Goal: Task Accomplishment & Management: Manage account settings

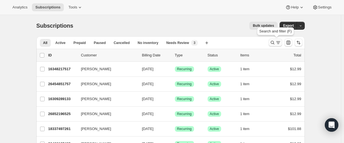
click at [275, 42] on icon "Search and filter results" at bounding box center [273, 43] width 6 height 6
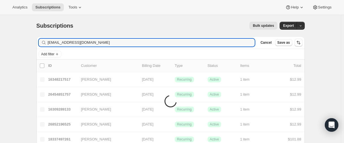
type input "[EMAIL_ADDRESS][DOMAIN_NAME]"
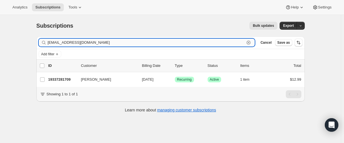
click at [87, 43] on input "[EMAIL_ADDRESS][DOMAIN_NAME]" at bounding box center [146, 43] width 197 height 8
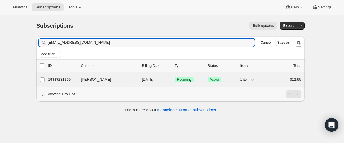
click at [60, 78] on p "19337281709" at bounding box center [62, 80] width 28 height 6
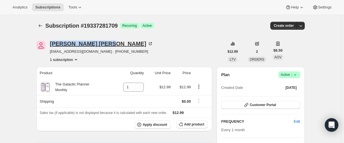
drag, startPoint x: 49, startPoint y: 43, endPoint x: 92, endPoint y: 43, distance: 42.3
click at [92, 43] on div "[PERSON_NAME] [EMAIL_ADDRESS][DOMAIN_NAME] · [PHONE_NUMBER] 1 subscription" at bounding box center [130, 51] width 188 height 21
copy div "[PERSON_NAME]"
click at [43, 25] on icon "Subscriptions" at bounding box center [41, 26] width 6 height 6
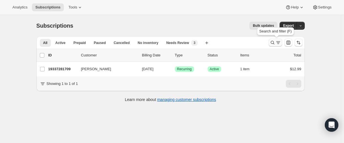
click at [273, 41] on icon "Search and filter results" at bounding box center [273, 43] width 6 height 6
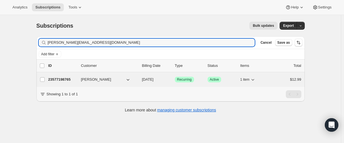
type input "[PERSON_NAME][EMAIL_ADDRESS][DOMAIN_NAME]"
click at [60, 77] on p "23577198765" at bounding box center [62, 80] width 28 height 6
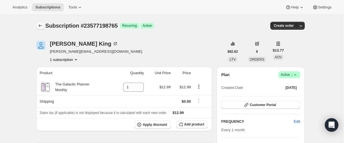
click at [42, 28] on icon "Subscriptions" at bounding box center [41, 26] width 6 height 6
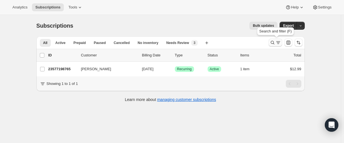
click at [272, 43] on icon "Search and filter results" at bounding box center [273, 43] width 6 height 6
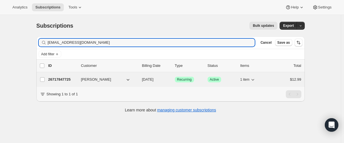
type input "[EMAIL_ADDRESS][DOMAIN_NAME]"
click at [62, 80] on p "26717847725" at bounding box center [62, 80] width 28 height 6
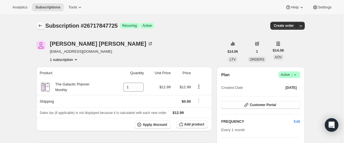
click at [43, 28] on icon "Subscriptions" at bounding box center [41, 26] width 6 height 6
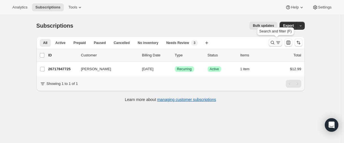
click at [275, 43] on icon "Search and filter results" at bounding box center [273, 43] width 6 height 6
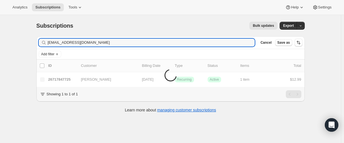
type input "[EMAIL_ADDRESS][DOMAIN_NAME]"
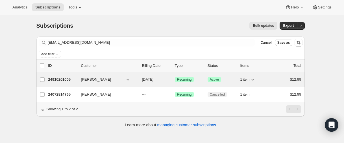
click at [61, 80] on p "24910201005" at bounding box center [62, 80] width 28 height 6
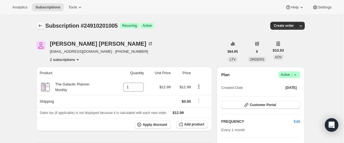
click at [42, 26] on icon "Subscriptions" at bounding box center [41, 26] width 6 height 6
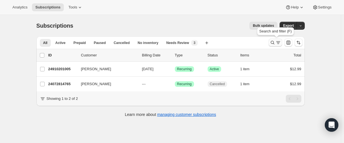
click at [275, 45] on icon "Search and filter results" at bounding box center [273, 43] width 6 height 6
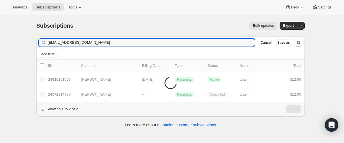
type input "[EMAIL_ADDRESS][DOMAIN_NAME]"
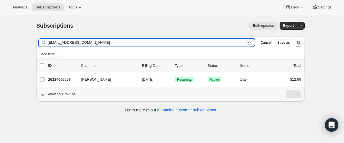
click at [82, 43] on input "[EMAIL_ADDRESS][DOMAIN_NAME]" at bounding box center [146, 43] width 197 height 8
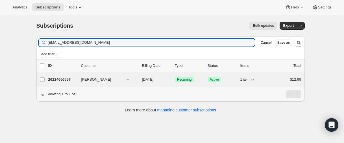
click at [69, 80] on p "26224656557" at bounding box center [62, 80] width 28 height 6
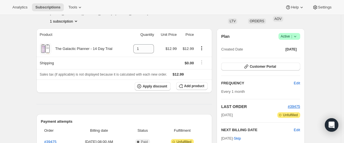
scroll to position [85, 0]
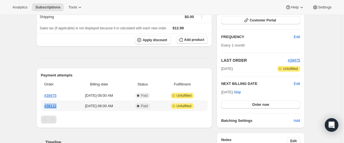
drag, startPoint x: 64, startPoint y: 106, endPoint x: 43, endPoint y: 105, distance: 20.9
click at [43, 105] on th "#38112" at bounding box center [56, 106] width 30 height 10
copy link "#38112"
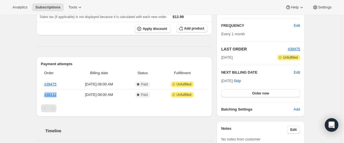
scroll to position [0, 0]
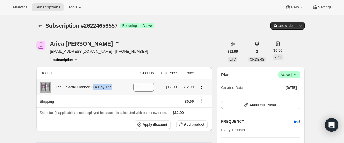
drag, startPoint x: 118, startPoint y: 88, endPoint x: 97, endPoint y: 87, distance: 21.7
click at [97, 87] on div "The Galactic Planner - 14 Day Trial" at bounding box center [83, 87] width 86 height 11
copy div "14 Day Trial"
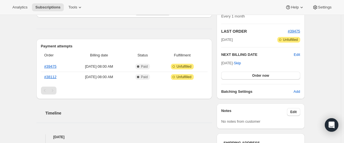
scroll to position [141, 0]
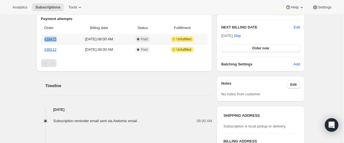
drag, startPoint x: 65, startPoint y: 38, endPoint x: 45, endPoint y: 40, distance: 19.5
click at [45, 40] on th "#39475" at bounding box center [56, 39] width 30 height 10
copy link "#39475"
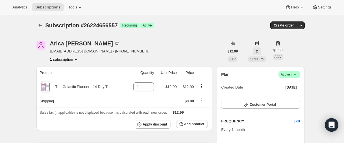
scroll to position [0, 0]
click at [39, 27] on button "Subscriptions" at bounding box center [40, 26] width 8 height 8
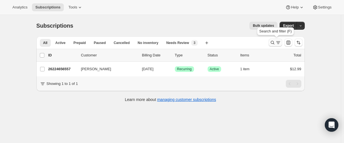
click at [272, 43] on icon "Search and filter results" at bounding box center [272, 43] width 4 height 4
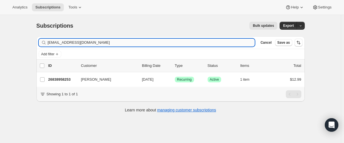
click at [120, 43] on input "[EMAIL_ADDRESS][DOMAIN_NAME]" at bounding box center [151, 43] width 207 height 8
type input "[EMAIL_ADDRESS][DOMAIN_NAME]"
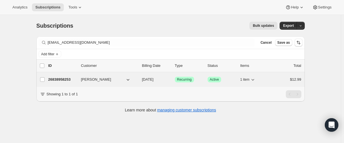
click at [59, 79] on p "26838958253" at bounding box center [62, 80] width 28 height 6
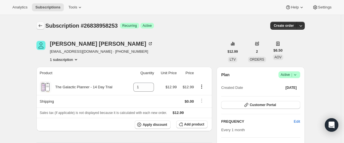
click at [43, 27] on icon "Subscriptions" at bounding box center [41, 26] width 6 height 6
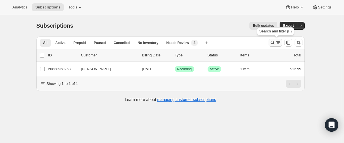
click at [273, 41] on icon "Search and filter results" at bounding box center [272, 43] width 4 height 4
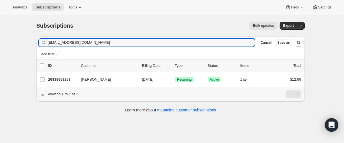
drag, startPoint x: 109, startPoint y: 45, endPoint x: 45, endPoint y: 40, distance: 63.9
click at [16, 40] on div "Subscriptions. This page is ready Subscriptions Bulk updates More actions Bulk …" at bounding box center [170, 86] width 341 height 143
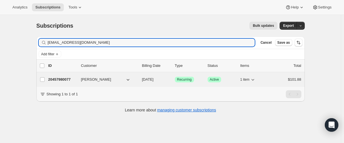
type input "[EMAIL_ADDRESS][DOMAIN_NAME]"
click at [59, 79] on p "20457980077" at bounding box center [62, 80] width 28 height 6
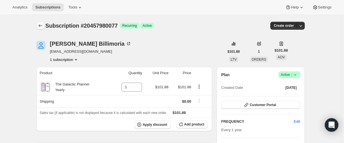
click at [41, 28] on icon "Subscriptions" at bounding box center [41, 26] width 6 height 6
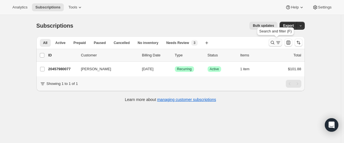
click at [274, 41] on icon "Search and filter results" at bounding box center [272, 43] width 4 height 4
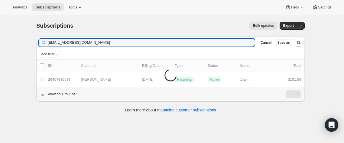
type input "[EMAIL_ADDRESS][DOMAIN_NAME]"
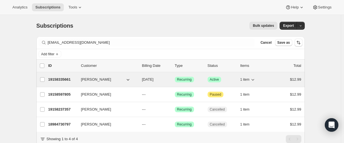
click at [57, 78] on p "19158335661" at bounding box center [62, 80] width 28 height 6
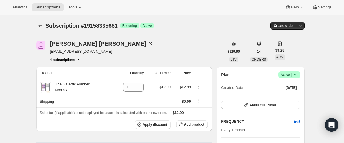
click at [45, 25] on div at bounding box center [40, 26] width 9 height 8
click at [41, 25] on icon "Subscriptions" at bounding box center [41, 26] width 6 height 6
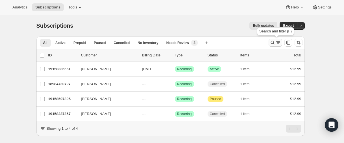
click at [273, 43] on icon "Search and filter results" at bounding box center [273, 43] width 6 height 6
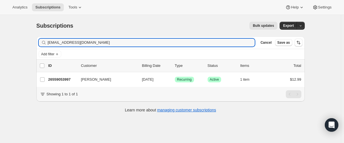
type input "[EMAIL_ADDRESS][DOMAIN_NAME]"
click at [96, 45] on input "[EMAIL_ADDRESS][DOMAIN_NAME]" at bounding box center [146, 43] width 197 height 8
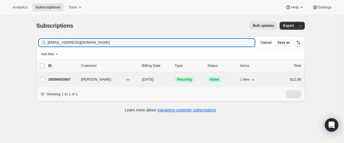
click at [61, 80] on p "26559053997" at bounding box center [62, 80] width 28 height 6
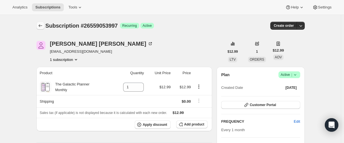
click at [42, 23] on icon "Subscriptions" at bounding box center [41, 26] width 6 height 6
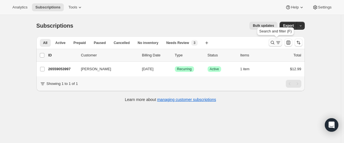
click at [275, 43] on icon "Search and filter results" at bounding box center [273, 43] width 6 height 6
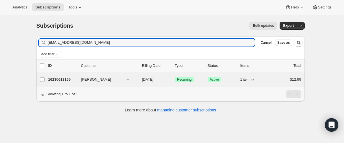
type input "[EMAIL_ADDRESS][DOMAIN_NAME]"
click at [68, 80] on p "16230613165" at bounding box center [62, 80] width 28 height 6
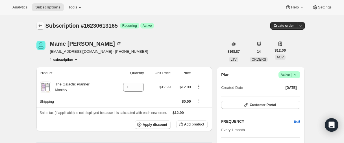
click at [42, 27] on icon "Subscriptions" at bounding box center [41, 26] width 6 height 6
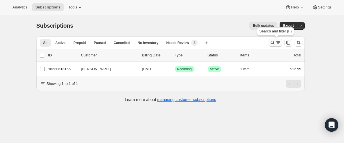
click at [270, 42] on button "Search and filter results" at bounding box center [275, 43] width 14 height 8
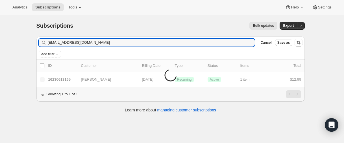
type input "[EMAIL_ADDRESS][DOMAIN_NAME]"
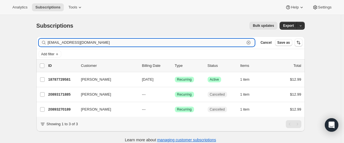
click at [90, 42] on input "[EMAIL_ADDRESS][DOMAIN_NAME]" at bounding box center [146, 43] width 197 height 8
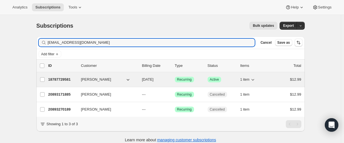
click at [58, 80] on p "18787729581" at bounding box center [62, 80] width 28 height 6
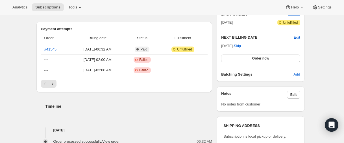
scroll to position [113, 0]
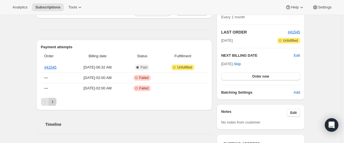
click at [54, 103] on icon "Next" at bounding box center [53, 102] width 6 height 6
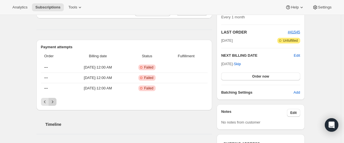
click at [54, 103] on icon "Next" at bounding box center [53, 102] width 6 height 6
click at [54, 105] on button "Next" at bounding box center [53, 102] width 8 height 8
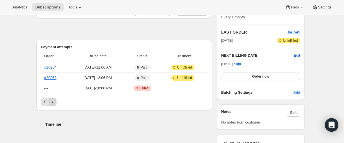
click at [54, 103] on icon "Next" at bounding box center [53, 102] width 6 height 6
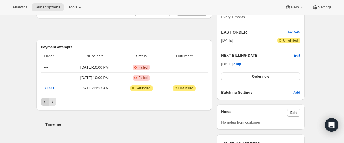
click at [47, 104] on icon "Previous" at bounding box center [45, 102] width 6 height 6
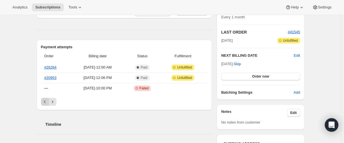
click at [47, 104] on icon "Previous" at bounding box center [45, 102] width 6 height 6
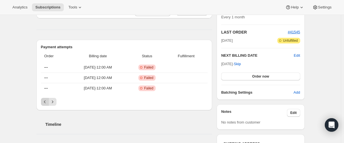
click at [47, 104] on icon "Previous" at bounding box center [45, 102] width 6 height 6
click at [48, 102] on icon "Previous" at bounding box center [45, 102] width 6 height 6
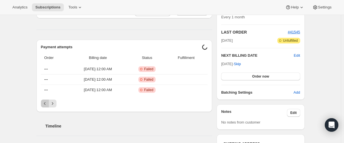
click at [47, 103] on icon "Previous" at bounding box center [45, 104] width 6 height 6
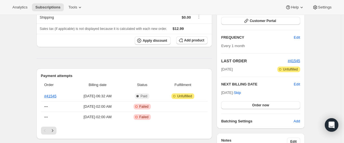
scroll to position [0, 0]
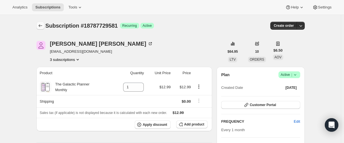
click at [43, 26] on icon "Subscriptions" at bounding box center [41, 26] width 6 height 6
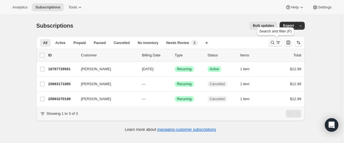
click at [273, 44] on icon "Search and filter results" at bounding box center [273, 43] width 6 height 6
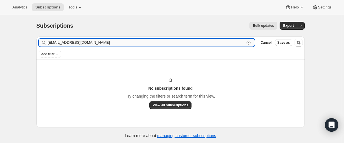
click at [67, 42] on input "[EMAIL_ADDRESS][DOMAIN_NAME]" at bounding box center [146, 43] width 197 height 8
paste input "[EMAIL_ADDRESS]"
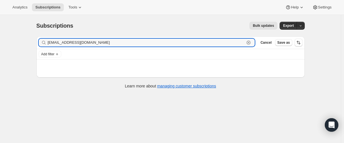
type input "[EMAIL_ADDRESS][DOMAIN_NAME]"
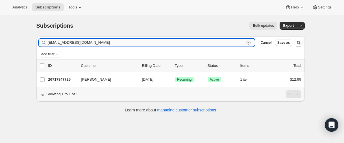
click at [94, 45] on input "[EMAIL_ADDRESS][DOMAIN_NAME]" at bounding box center [146, 43] width 197 height 8
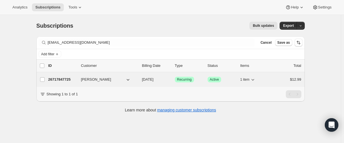
click at [65, 79] on p "26717847725" at bounding box center [62, 80] width 28 height 6
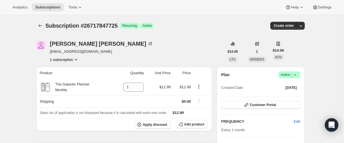
click at [295, 74] on icon at bounding box center [295, 75] width 6 height 6
click at [288, 96] on span "Cancel subscription" at bounding box center [288, 95] width 32 height 4
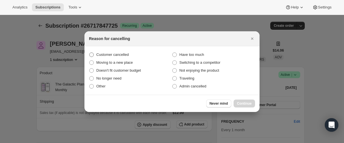
click at [114, 55] on span "Customer cancelled" at bounding box center [112, 54] width 32 height 4
click at [89, 53] on input "Customer cancelled" at bounding box center [89, 52] width 0 height 0
radio input "true"
click at [242, 103] on span "Continue" at bounding box center [244, 103] width 15 height 5
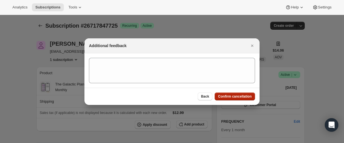
click at [239, 97] on span "Confirm cancellation" at bounding box center [235, 96] width 34 height 5
